Goal: Information Seeking & Learning: Check status

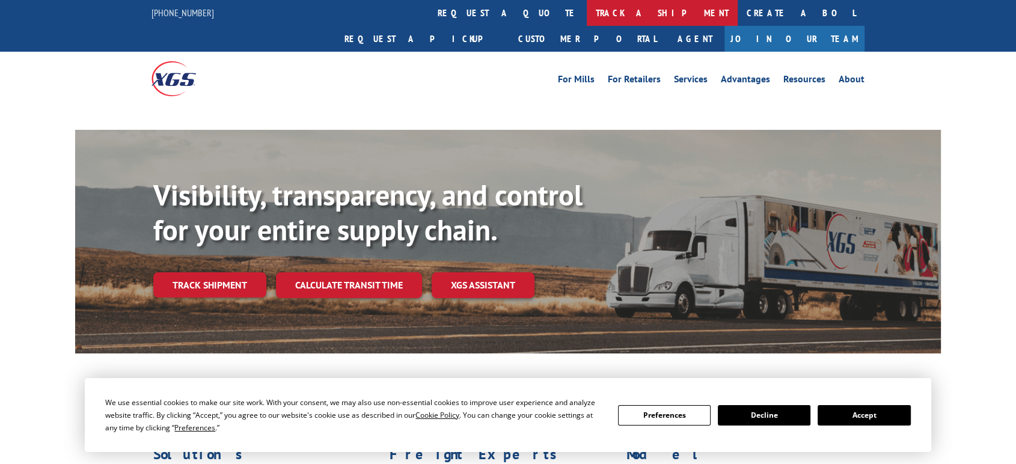
click at [587, 13] on link "track a shipment" at bounding box center [662, 13] width 151 height 26
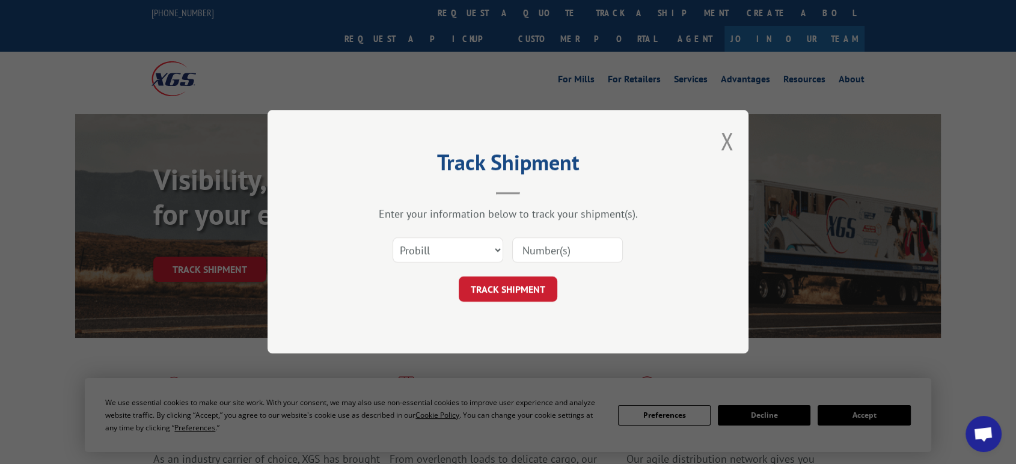
click at [440, 249] on select "Select category... Probill BOL PO" at bounding box center [448, 250] width 111 height 25
select select "po"
click at [393, 238] on select "Select category... Probill BOL PO" at bounding box center [448, 250] width 111 height 25
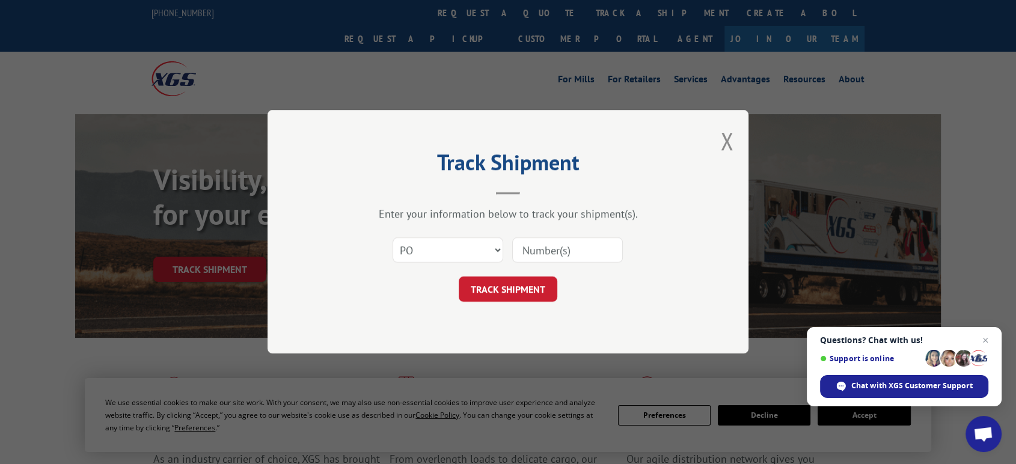
drag, startPoint x: 533, startPoint y: 254, endPoint x: 573, endPoint y: 242, distance: 40.9
click at [534, 254] on input at bounding box center [567, 250] width 111 height 25
type input "06522783"
click at [459, 277] on button "TRACK SHIPMENT" at bounding box center [508, 289] width 99 height 25
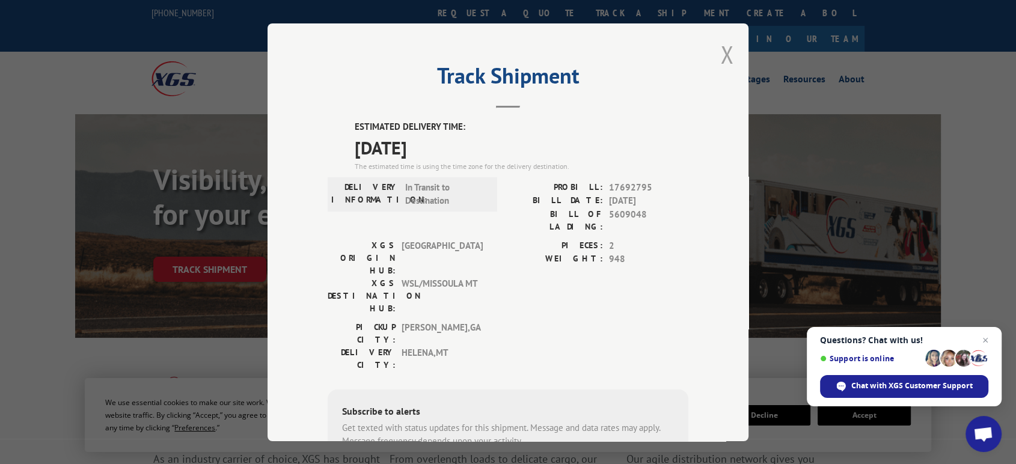
click at [723, 52] on button "Close modal" at bounding box center [727, 54] width 13 height 32
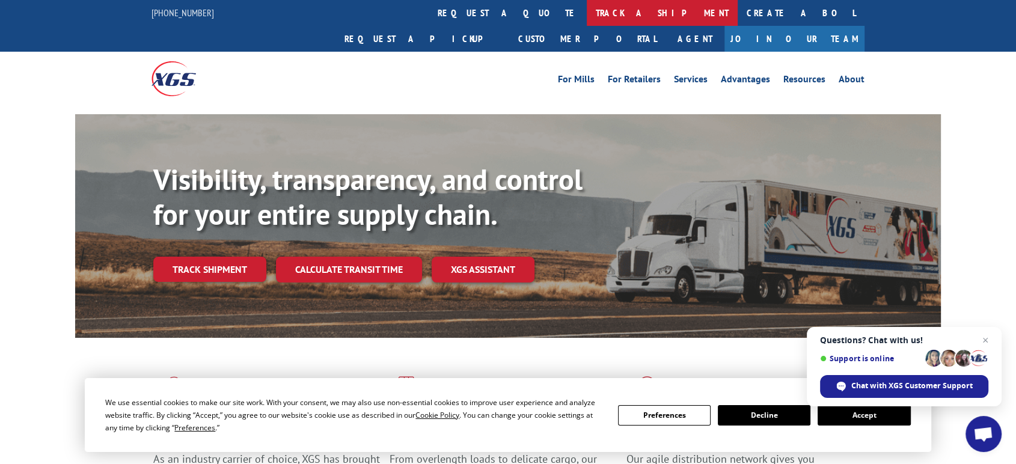
click at [587, 8] on link "track a shipment" at bounding box center [662, 13] width 151 height 26
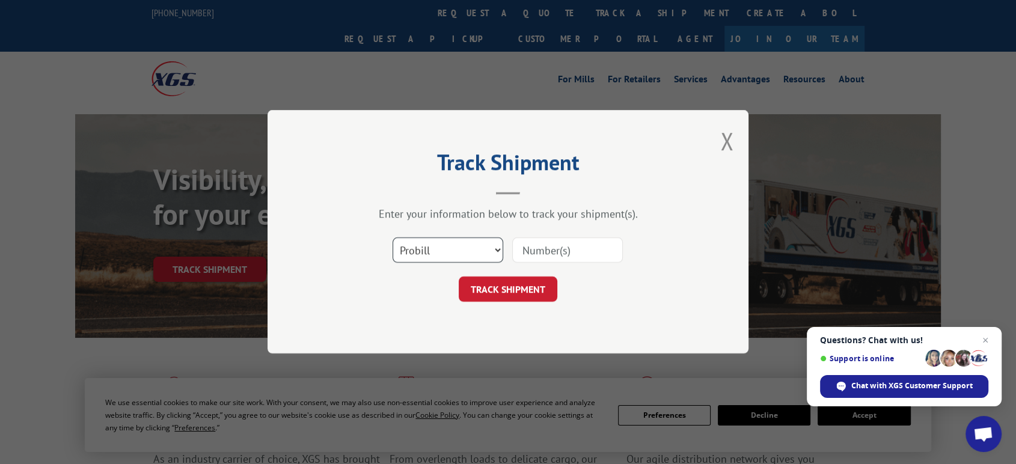
click at [429, 252] on select "Select category... Probill BOL PO" at bounding box center [448, 250] width 111 height 25
select select "po"
click at [393, 238] on select "Select category... Probill BOL PO" at bounding box center [448, 250] width 111 height 25
drag, startPoint x: 556, startPoint y: 251, endPoint x: 573, endPoint y: 251, distance: 17.4
click at [558, 251] on input at bounding box center [567, 250] width 111 height 25
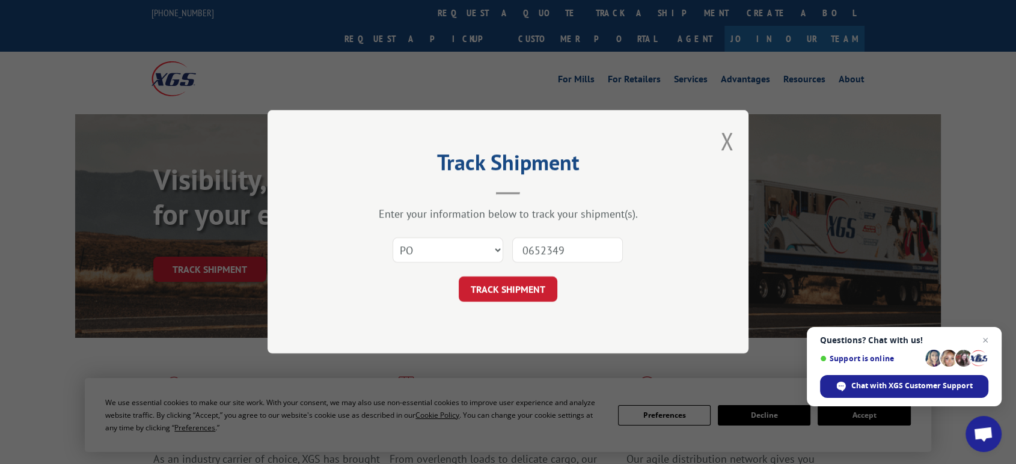
type input "06523492"
click button "TRACK SHIPMENT" at bounding box center [508, 289] width 99 height 25
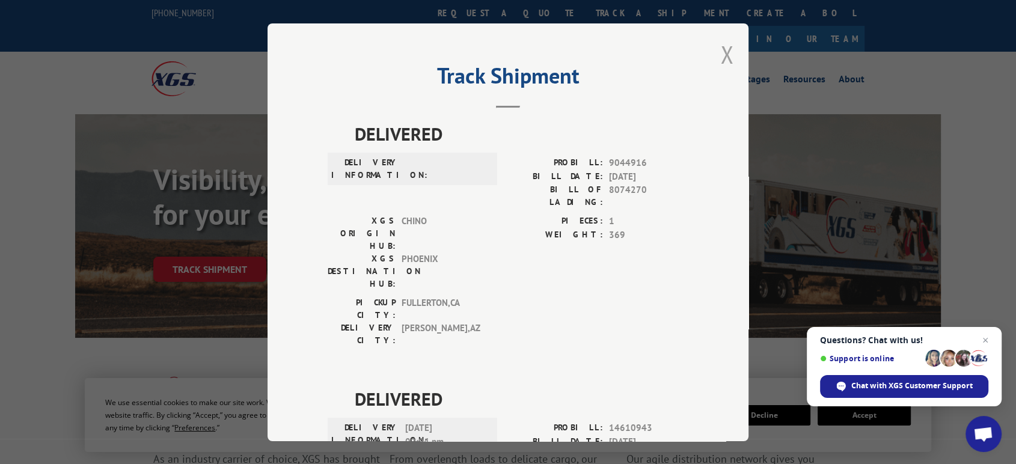
click at [721, 52] on button "Close modal" at bounding box center [727, 54] width 13 height 32
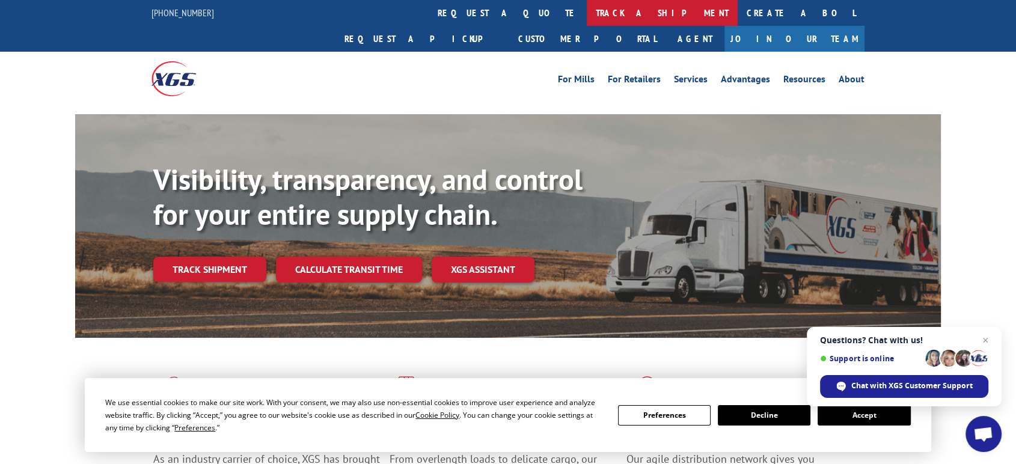
click at [587, 13] on link "track a shipment" at bounding box center [662, 13] width 151 height 26
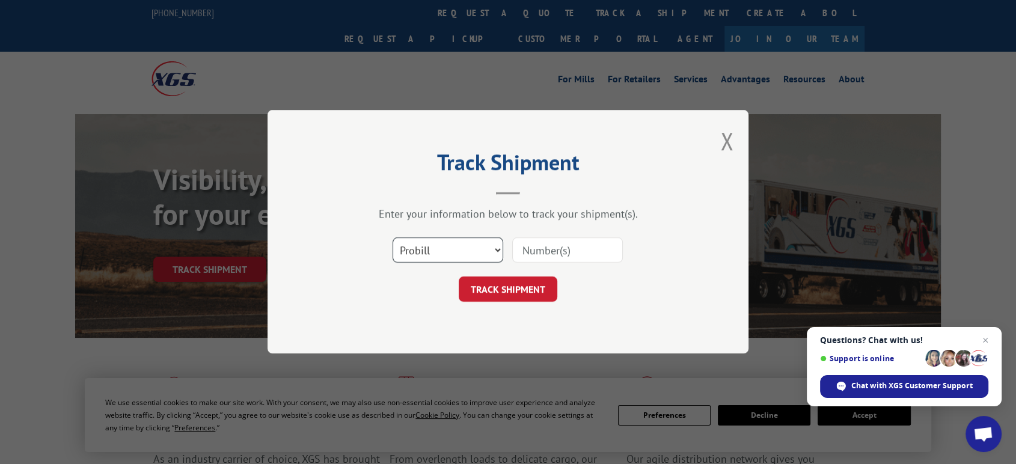
click at [429, 250] on select "Select category... Probill BOL PO" at bounding box center [448, 250] width 111 height 25
select select "po"
click at [393, 238] on select "Select category... Probill BOL PO" at bounding box center [448, 250] width 111 height 25
drag, startPoint x: 537, startPoint y: 254, endPoint x: 581, endPoint y: 253, distance: 43.9
click at [541, 253] on input at bounding box center [567, 250] width 111 height 25
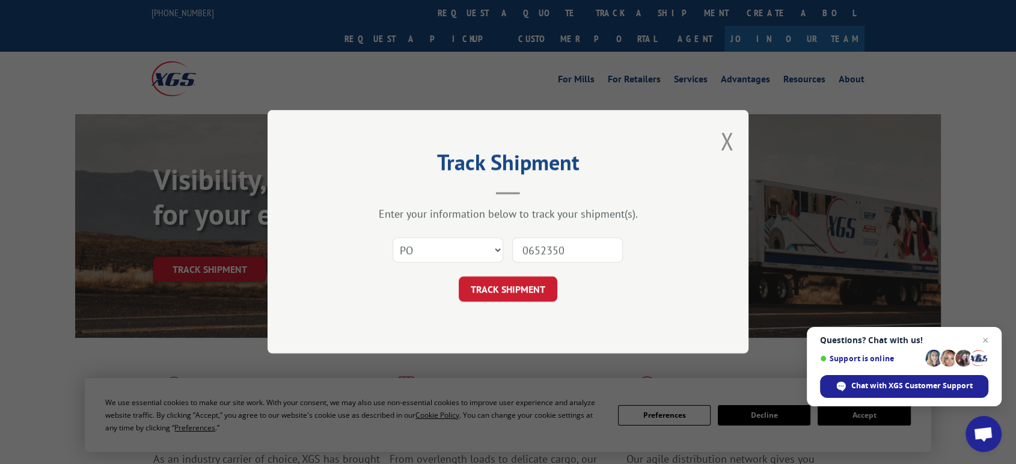
type input "06523506"
click button "TRACK SHIPMENT" at bounding box center [508, 289] width 99 height 25
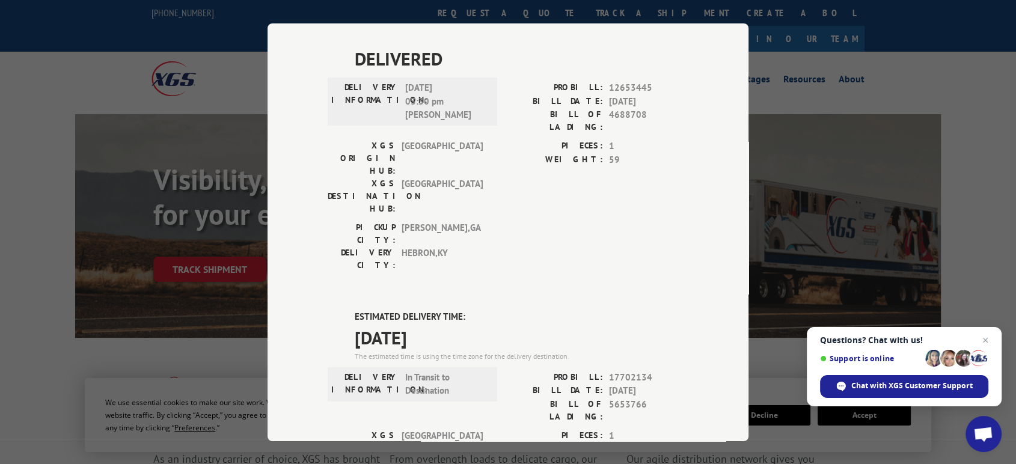
scroll to position [342, 0]
click at [984, 338] on span "Close chat" at bounding box center [986, 340] width 15 height 15
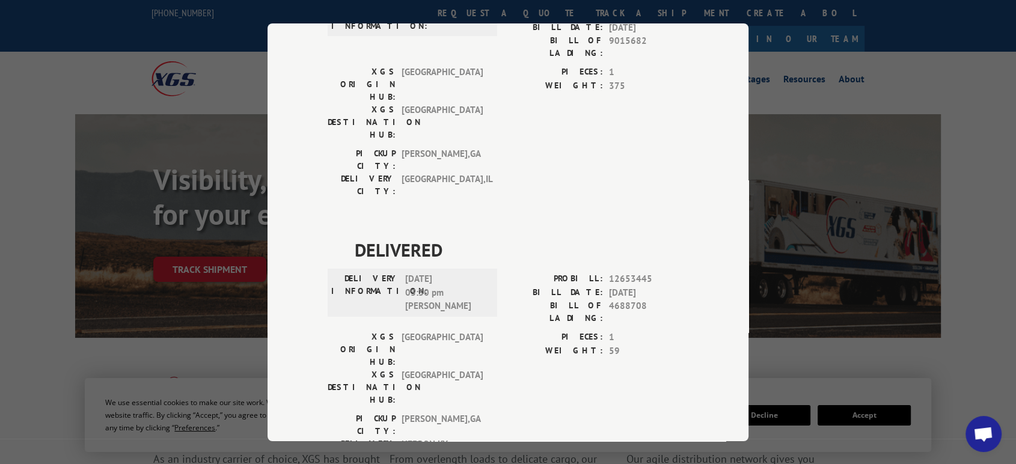
scroll to position [0, 0]
